Goal: Transaction & Acquisition: Purchase product/service

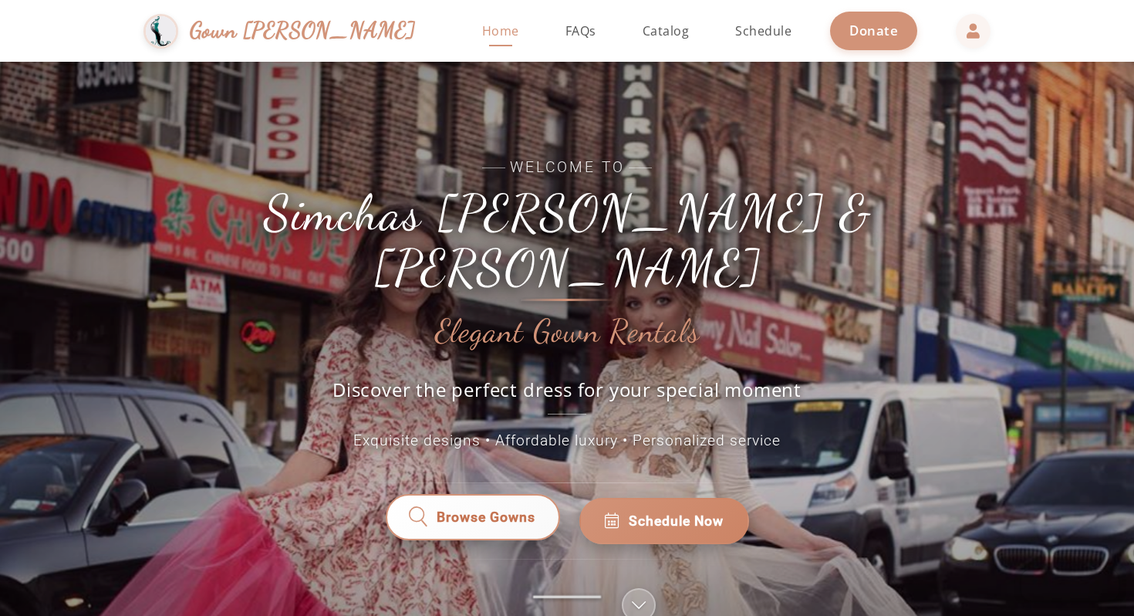
click at [493, 511] on span "Browse Gowns" at bounding box center [486, 521] width 99 height 20
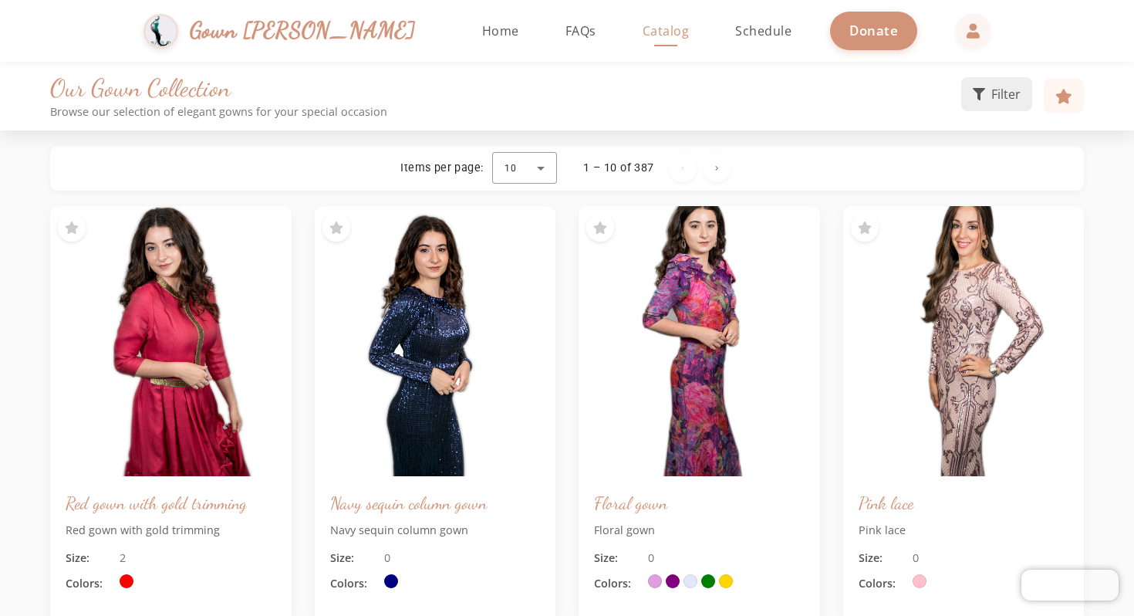
click at [999, 93] on span "Filter" at bounding box center [1005, 94] width 29 height 19
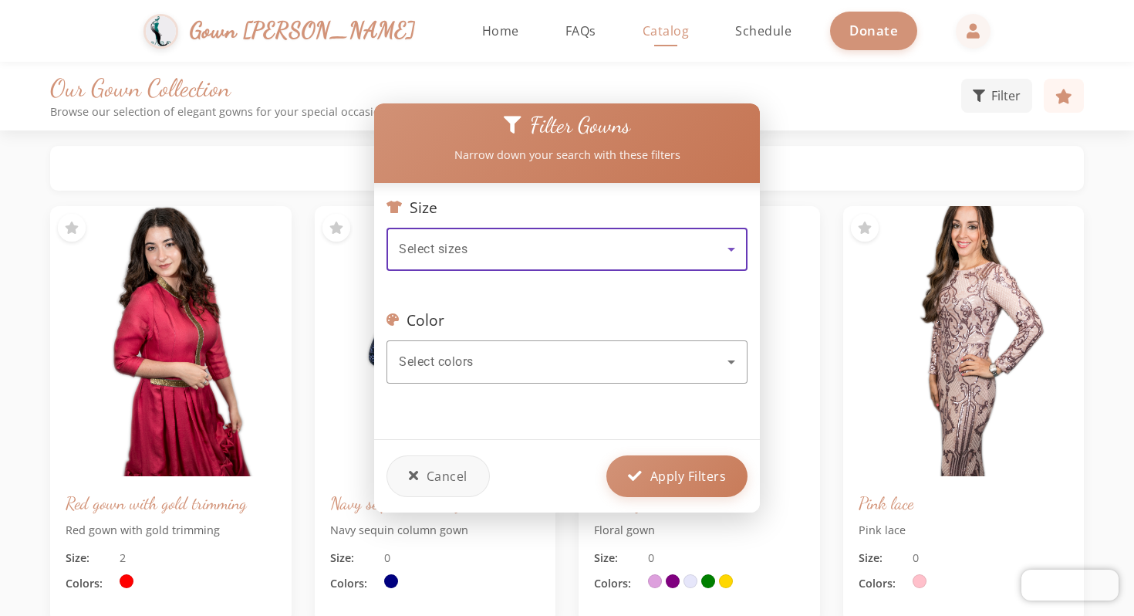
click at [480, 255] on div "Select sizes" at bounding box center [563, 249] width 329 height 19
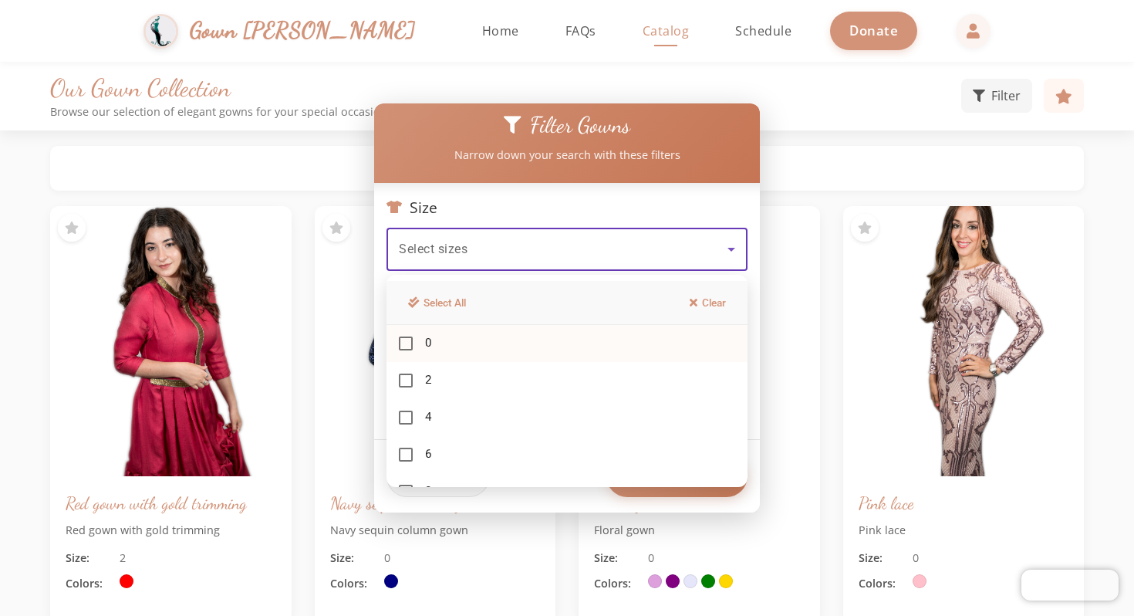
click at [424, 339] on mat-option "0" at bounding box center [567, 343] width 361 height 37
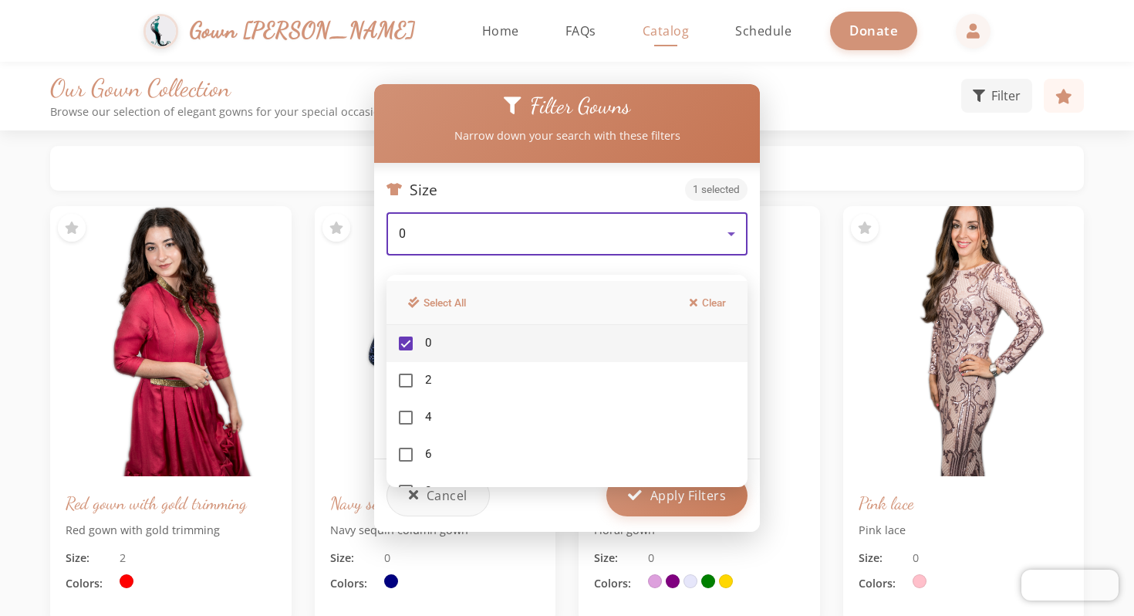
click at [873, 160] on div at bounding box center [567, 308] width 1134 height 616
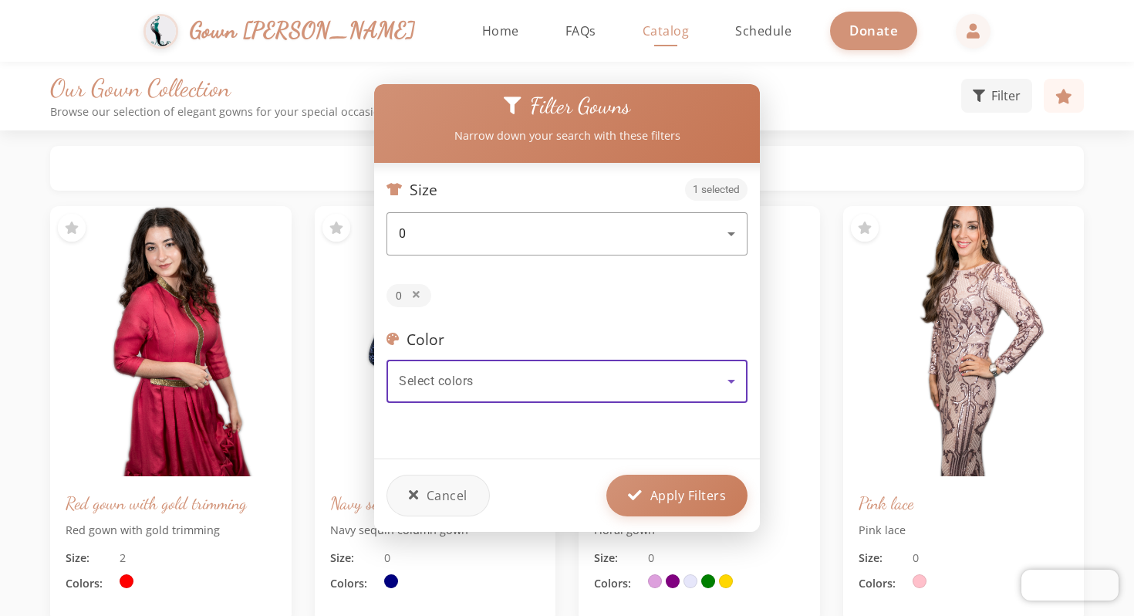
click at [505, 376] on div "Select colors" at bounding box center [563, 381] width 329 height 19
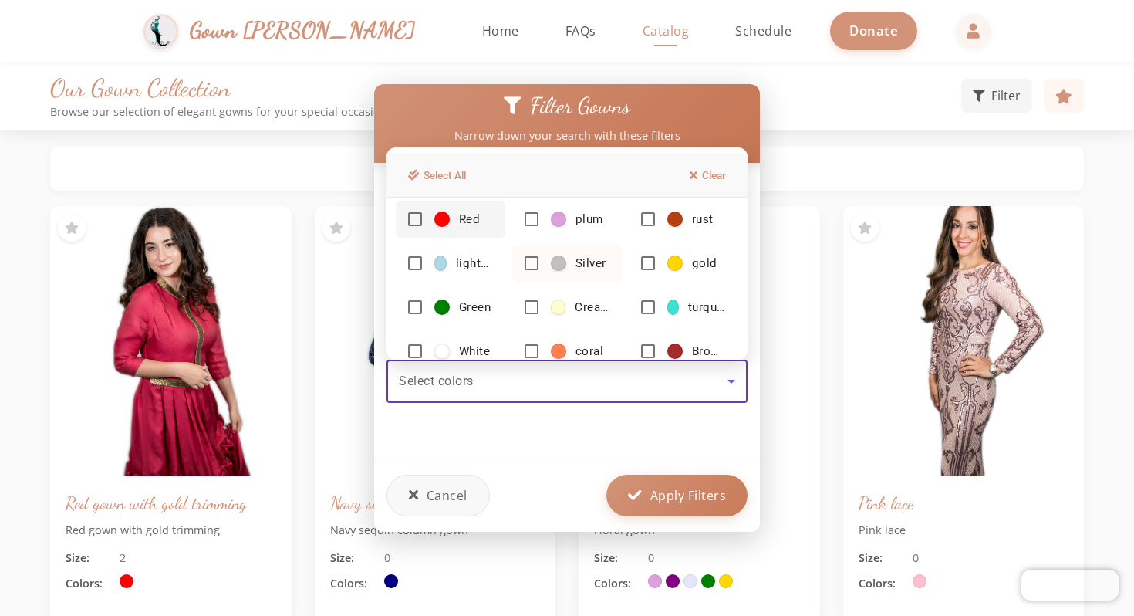
scroll to position [7, 0]
click at [572, 299] on span "Cream" at bounding box center [580, 307] width 59 height 16
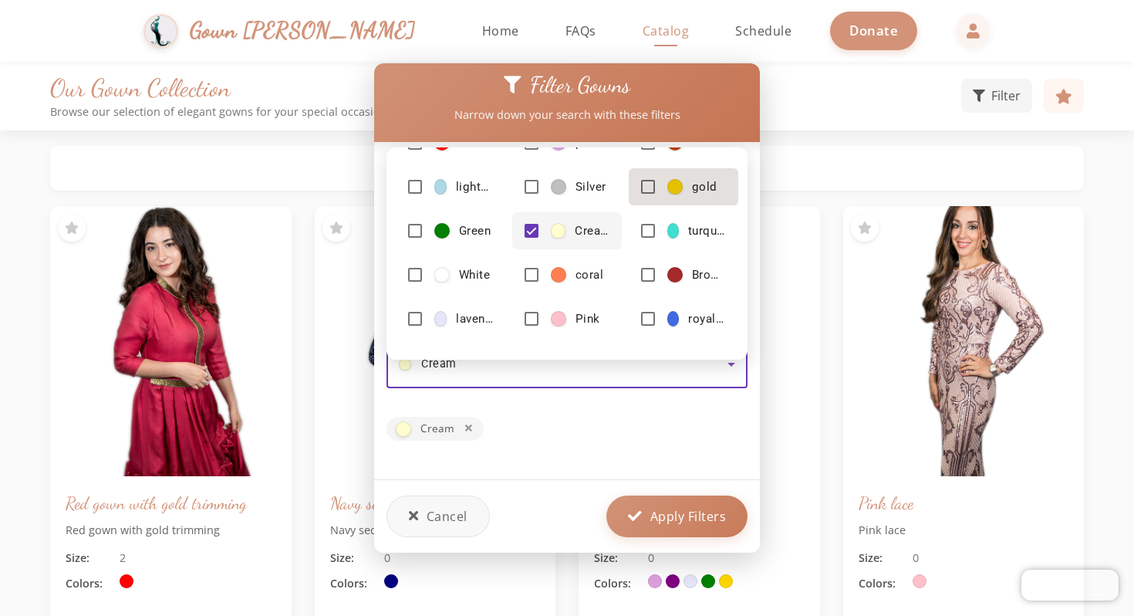
click at [663, 185] on mat-option "gold" at bounding box center [684, 186] width 110 height 37
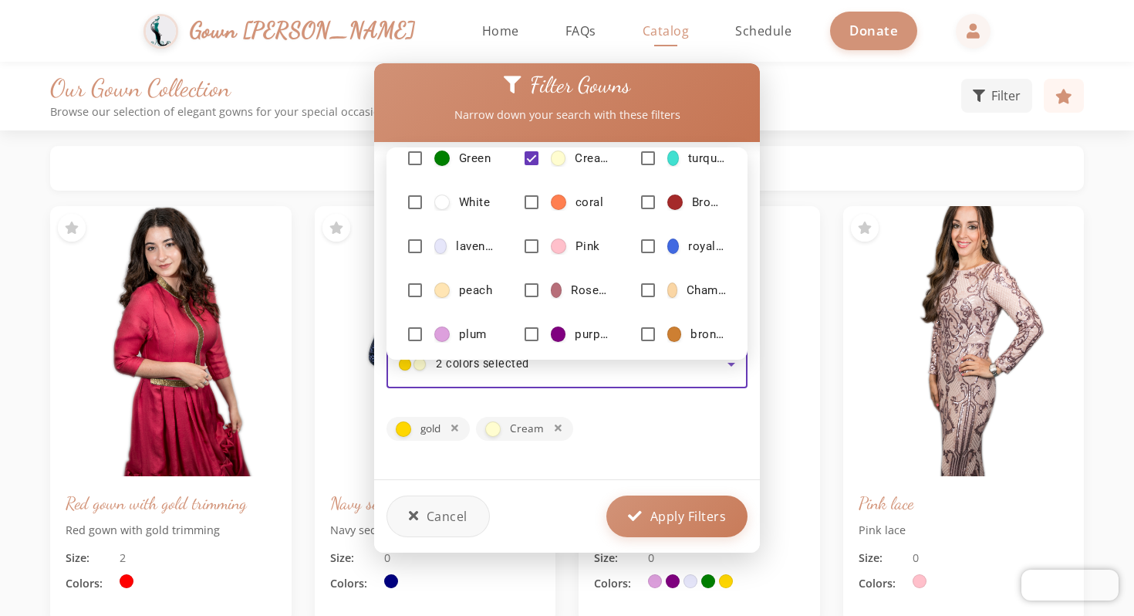
scroll to position [81, 0]
click at [671, 278] on mat-option "Champagne" at bounding box center [684, 288] width 110 height 37
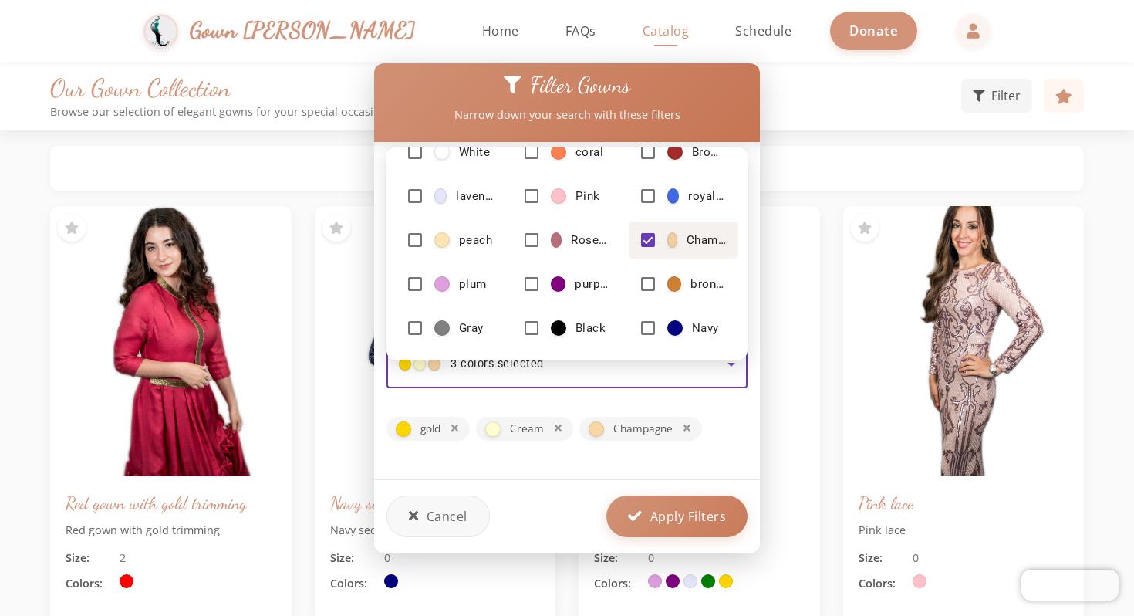
scroll to position [176, 0]
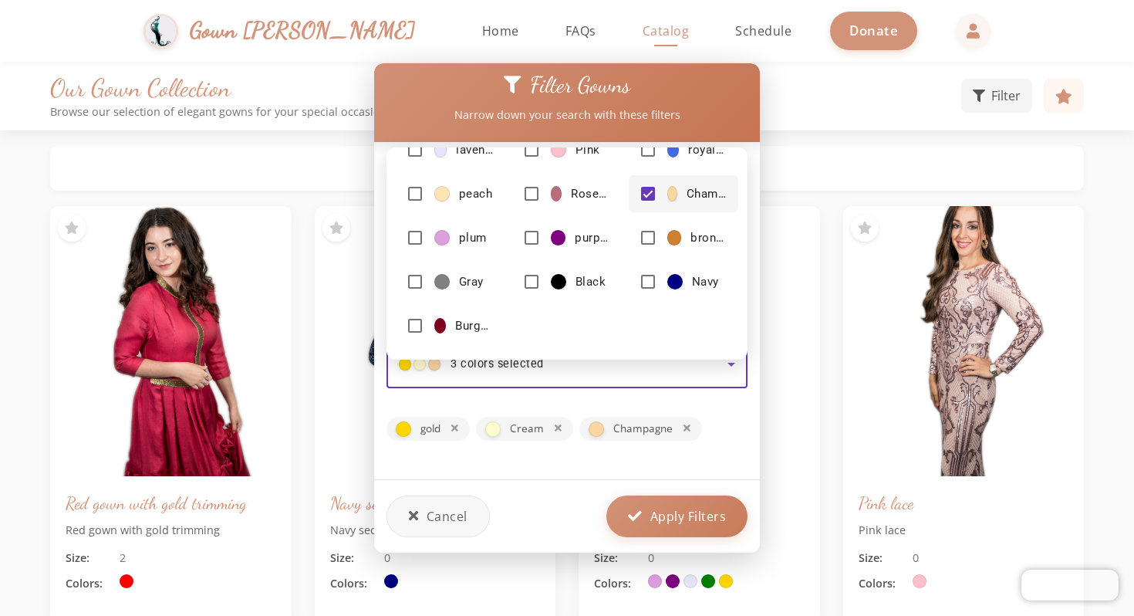
click at [712, 527] on div at bounding box center [567, 308] width 1134 height 616
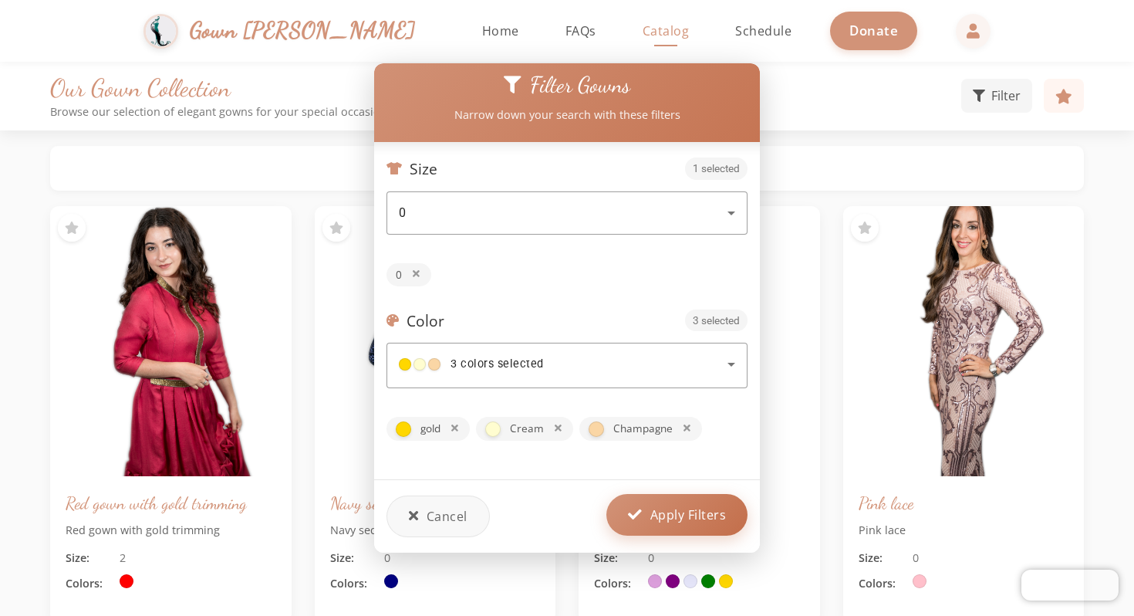
click at [708, 509] on span "Apply Filters" at bounding box center [688, 514] width 76 height 19
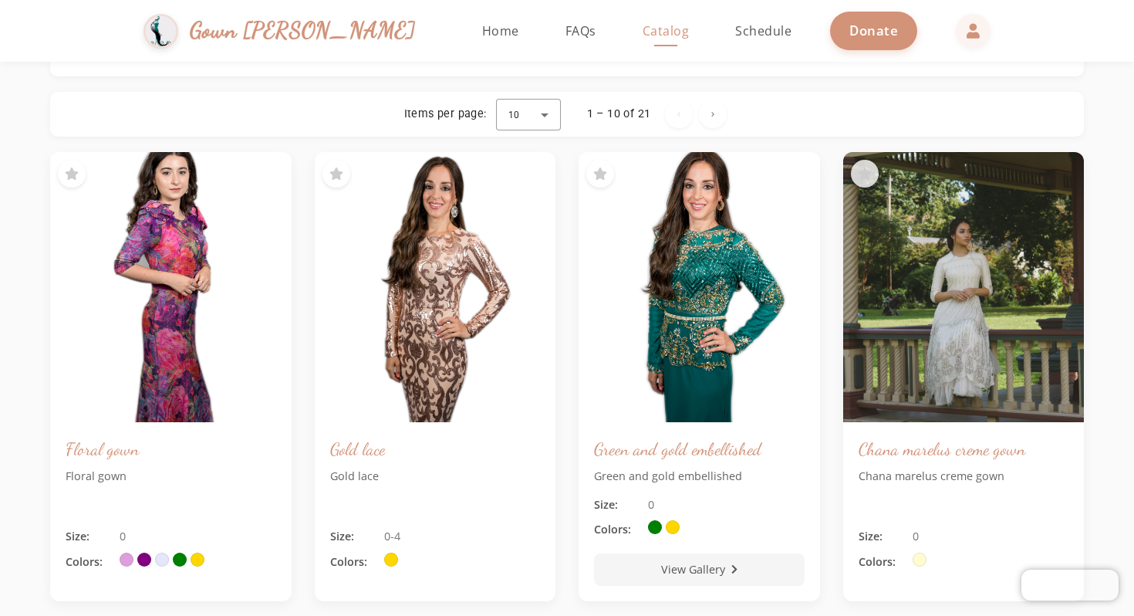
scroll to position [204, 0]
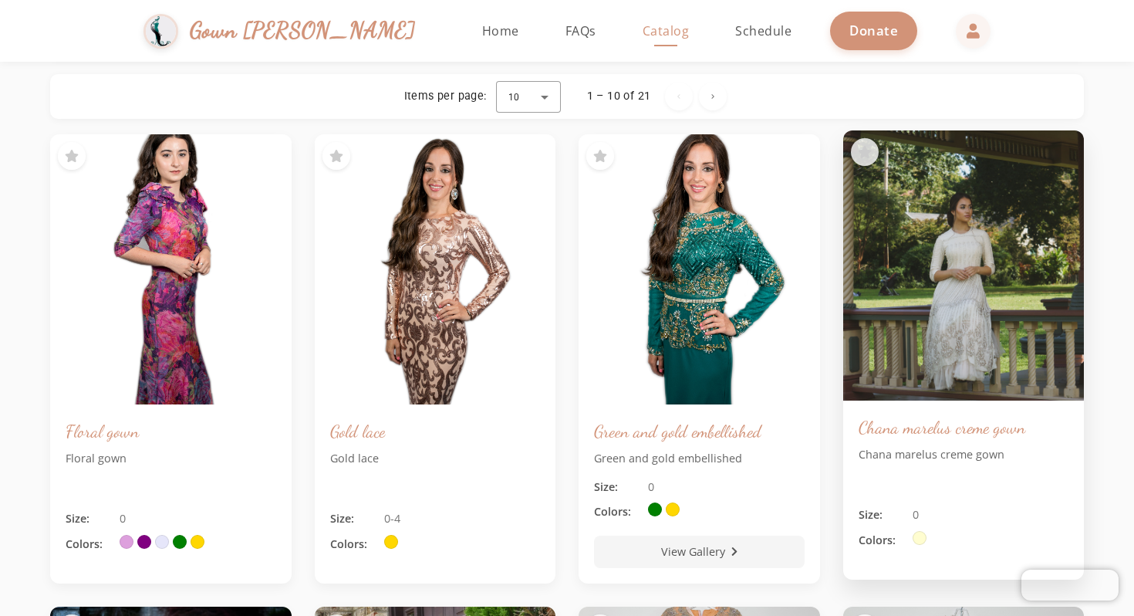
click at [972, 329] on img at bounding box center [963, 265] width 253 height 284
click at [967, 314] on img at bounding box center [963, 265] width 253 height 284
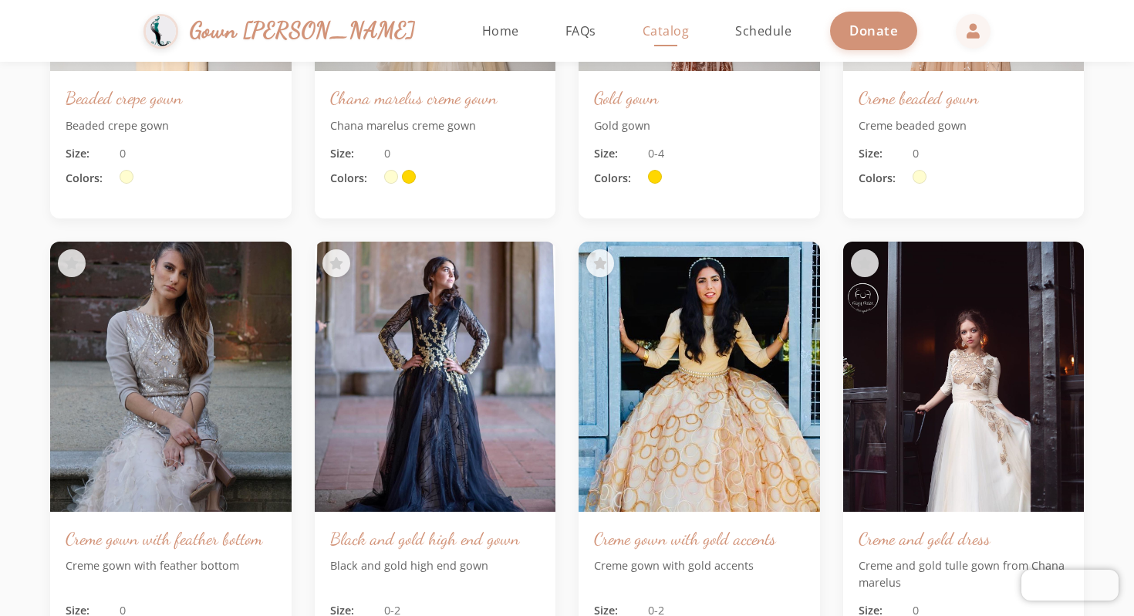
scroll to position [0, 0]
